Goal: Task Accomplishment & Management: Use online tool/utility

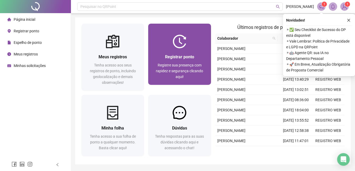
click at [187, 55] on span "Registrar ponto" at bounding box center [179, 56] width 29 height 5
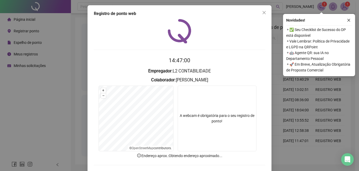
scroll to position [23, 0]
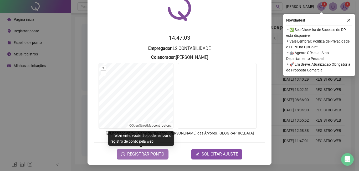
click at [145, 155] on span "REGISTRAR PONTO" at bounding box center [145, 154] width 37 height 6
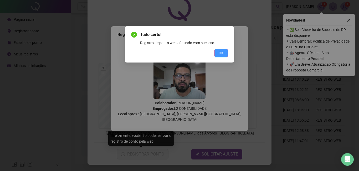
click at [221, 52] on span "OK" at bounding box center [221, 53] width 5 height 6
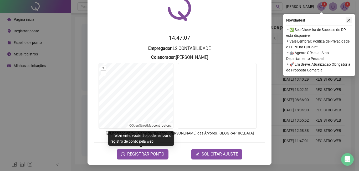
click at [350, 19] on icon "close" at bounding box center [349, 20] width 4 height 4
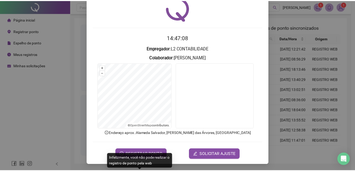
scroll to position [0, 0]
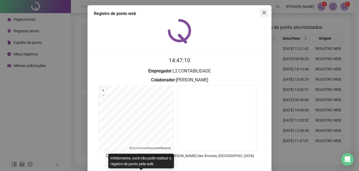
click at [262, 13] on icon "close" at bounding box center [264, 13] width 4 height 4
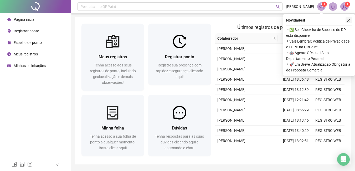
click at [350, 20] on icon "close" at bounding box center [349, 20] width 4 height 4
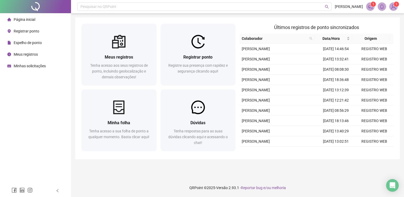
click at [233, 167] on main "Meus registros Tenha acesso aos seus registros de ponto, incluindo geolocalizaç…" at bounding box center [237, 95] width 325 height 157
